Goal: Task Accomplishment & Management: Use online tool/utility

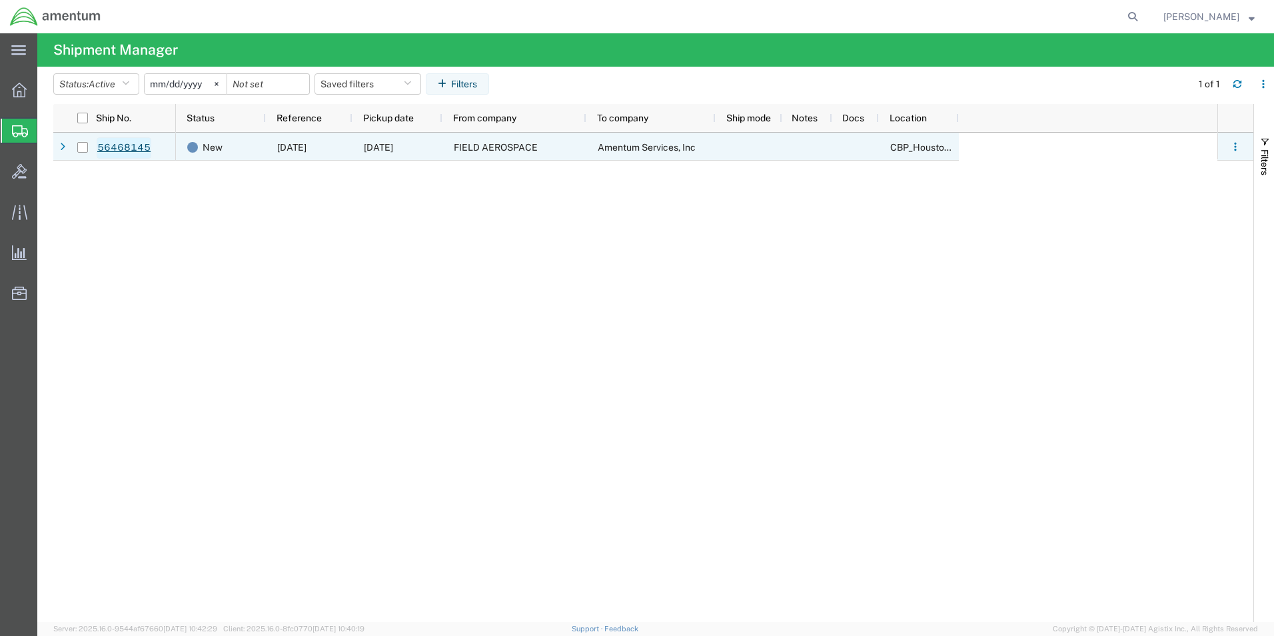
click at [125, 148] on link "56468145" at bounding box center [124, 147] width 55 height 21
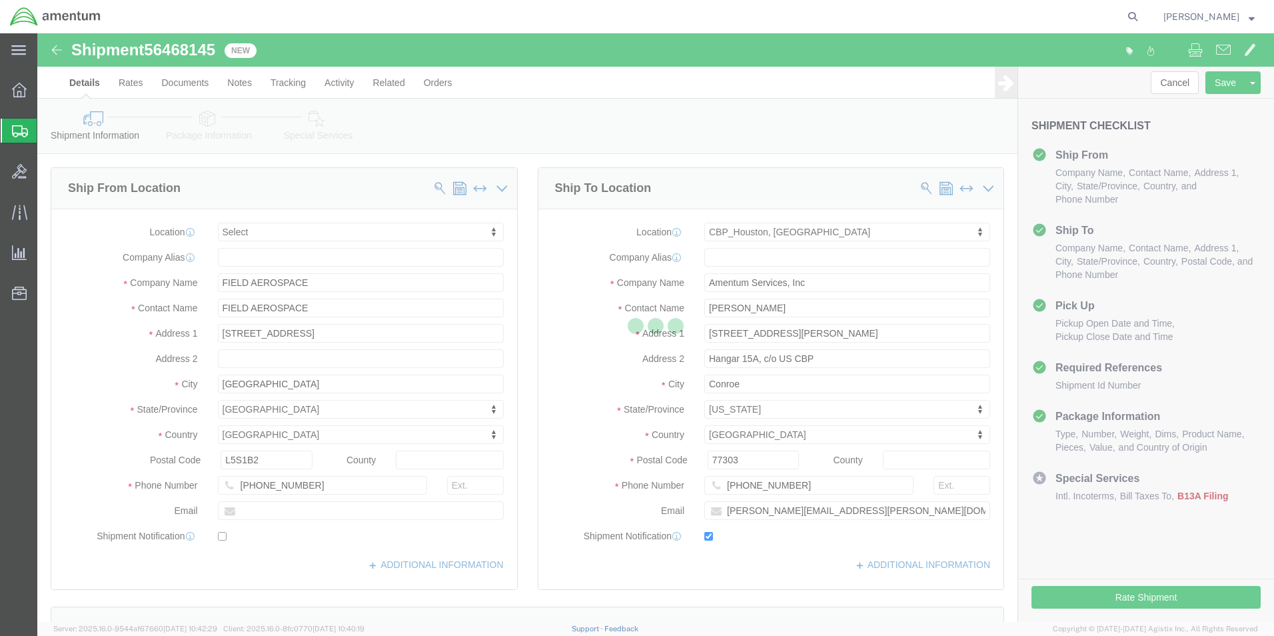
select select
select select "49929"
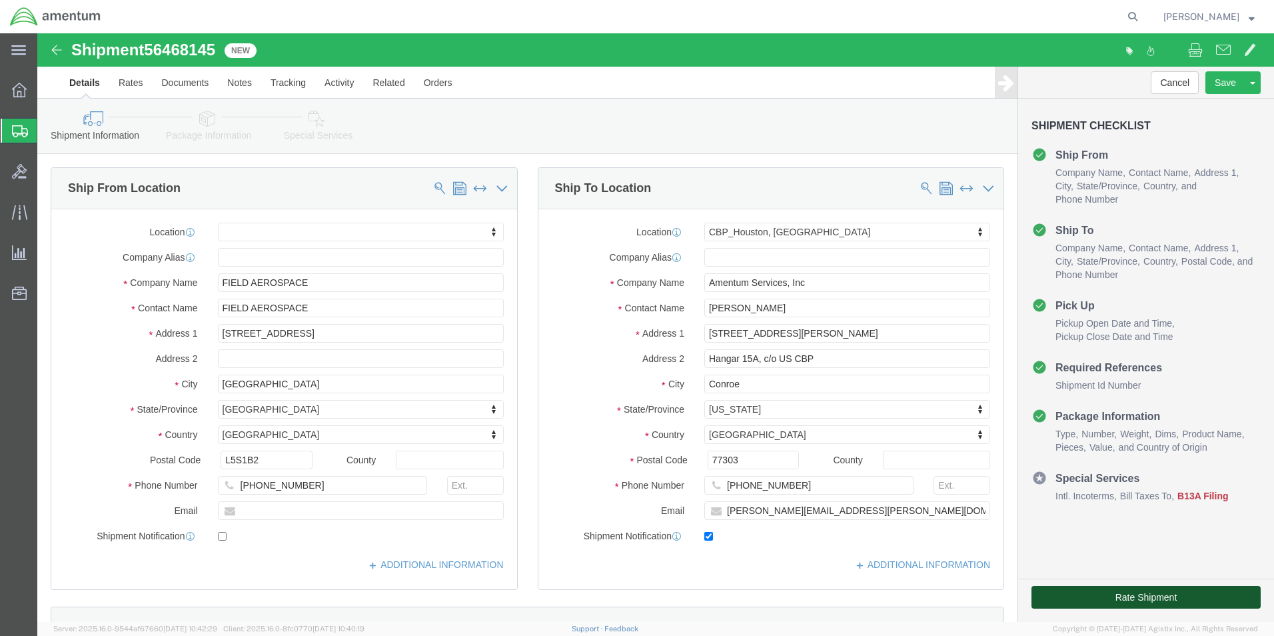
click button "Rate Shipment"
